Goal: Information Seeking & Learning: Learn about a topic

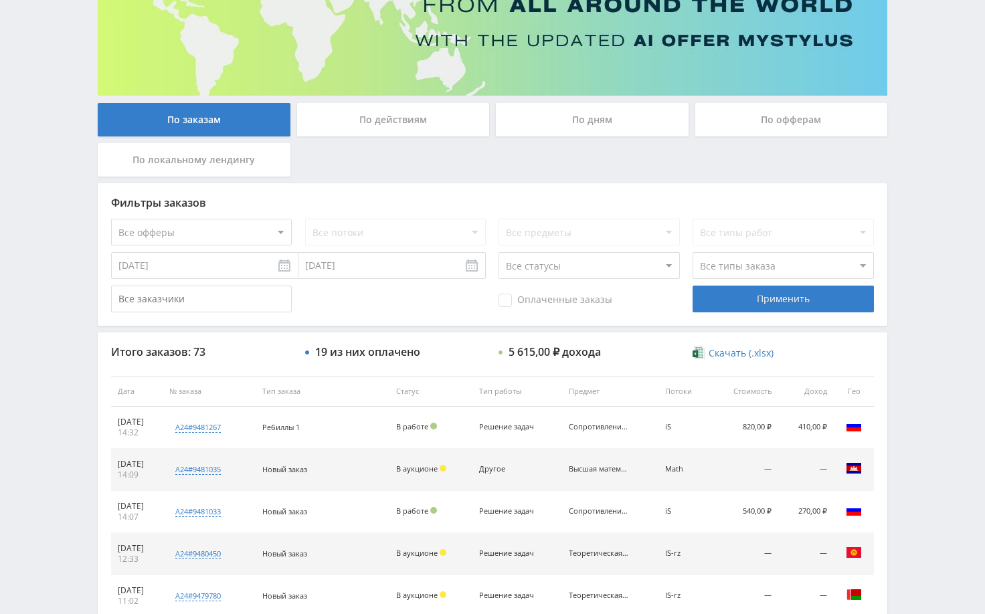
scroll to position [67, 0]
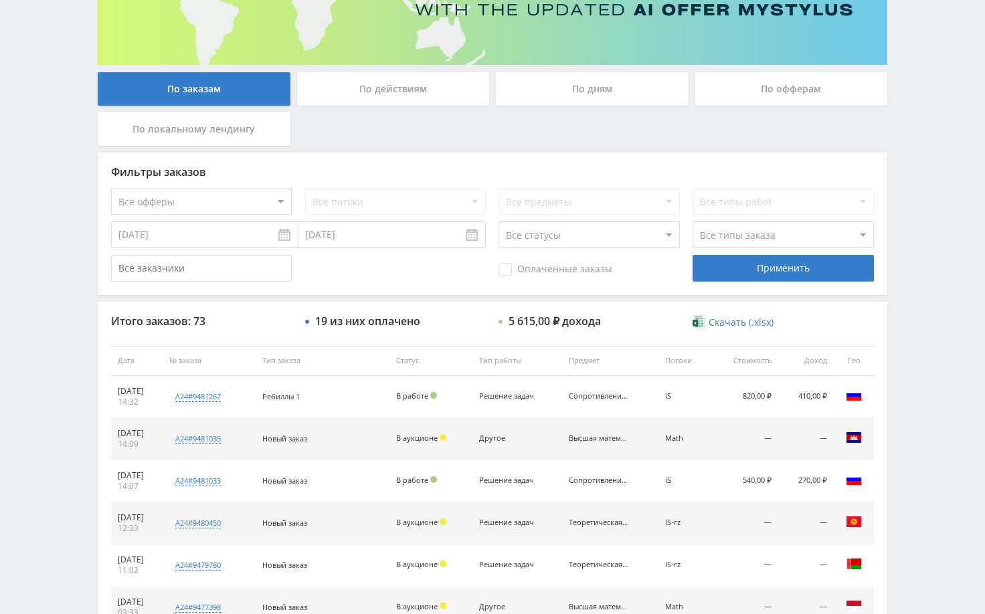
scroll to position [203, 0]
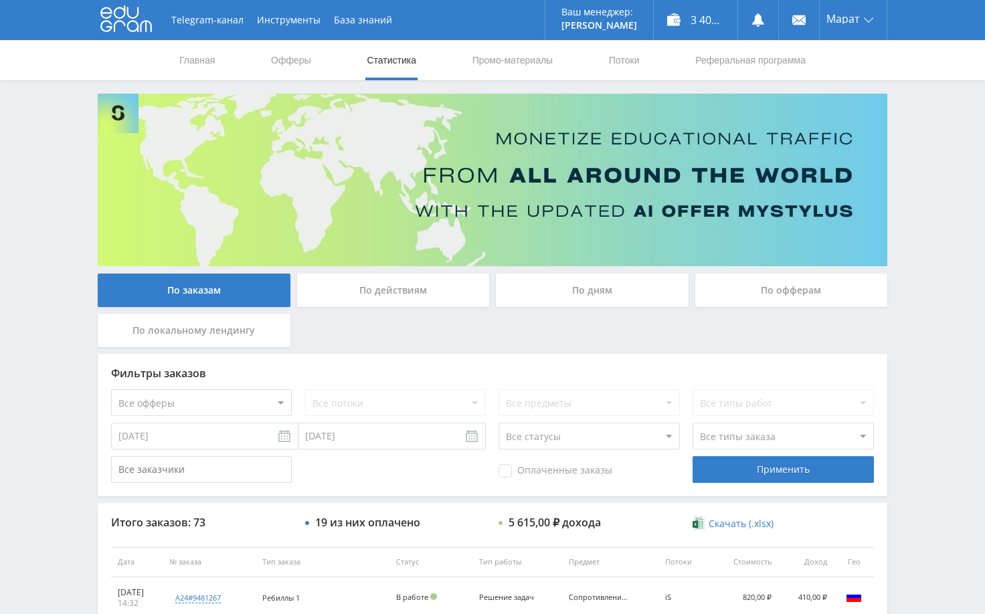
drag, startPoint x: 911, startPoint y: 164, endPoint x: 849, endPoint y: 56, distance: 124.7
click at [911, 161] on div "Telegram-канал Инструменты База знаний Ваш менеджер: Alex Alex Online @edugram_…" at bounding box center [492, 562] width 985 height 1124
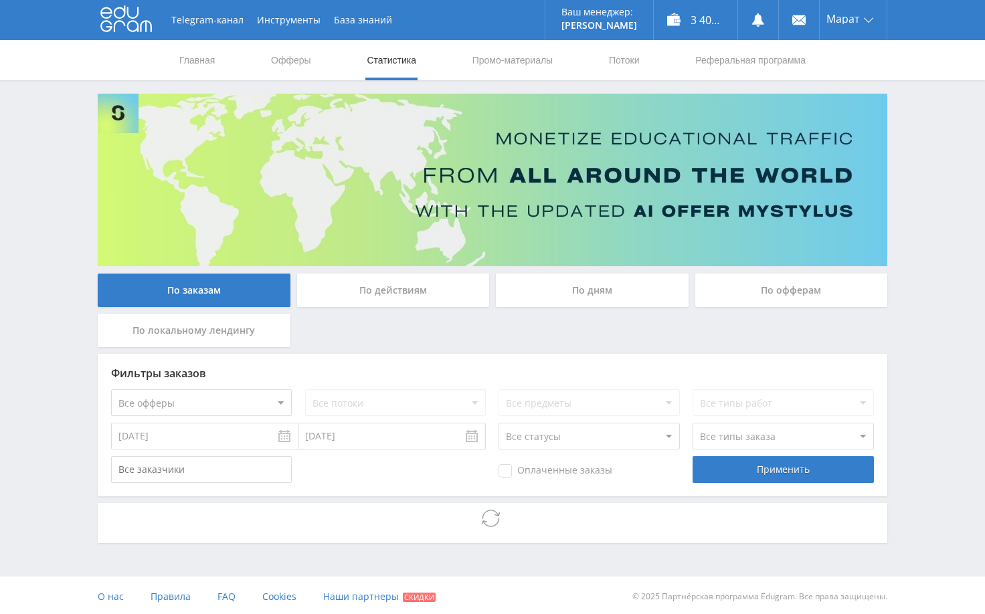
click at [910, 307] on div "Telegram-канал Инструменты База знаний Ваш менеджер: Alex Alex Online @edugram_…" at bounding box center [492, 308] width 985 height 617
